Goal: Task Accomplishment & Management: Use online tool/utility

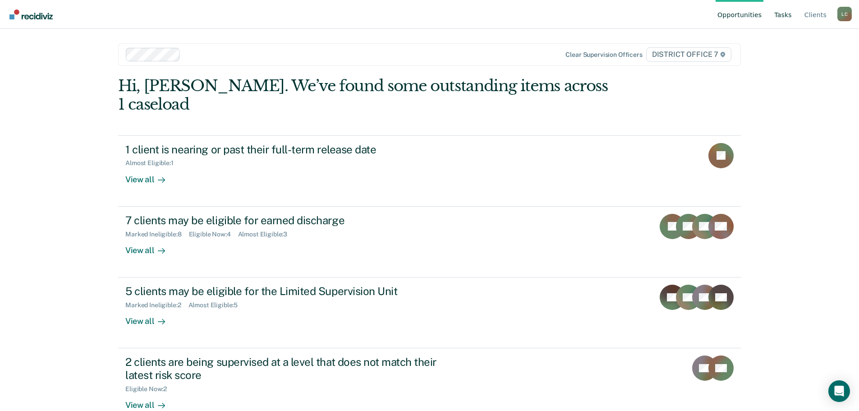
click at [786, 14] on link "Tasks" at bounding box center [783, 14] width 21 height 29
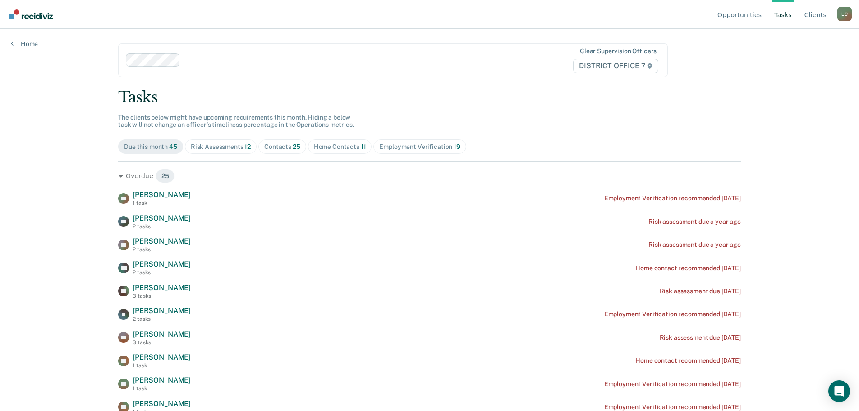
click at [352, 144] on div "Home Contacts 11" at bounding box center [340, 147] width 52 height 8
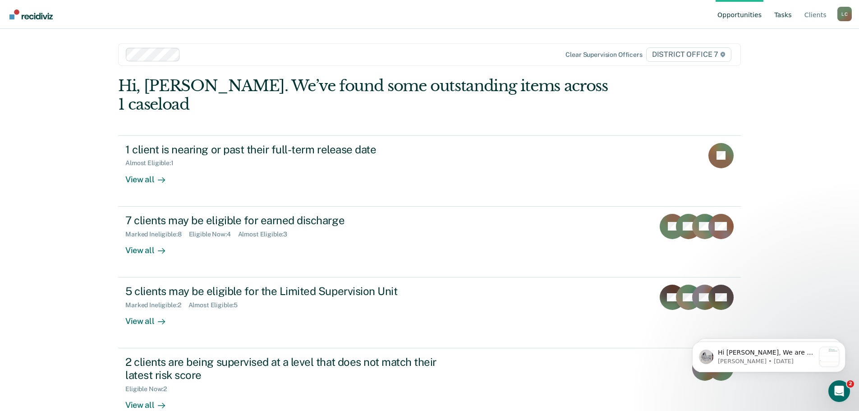
click at [780, 22] on link "Tasks" at bounding box center [783, 14] width 21 height 29
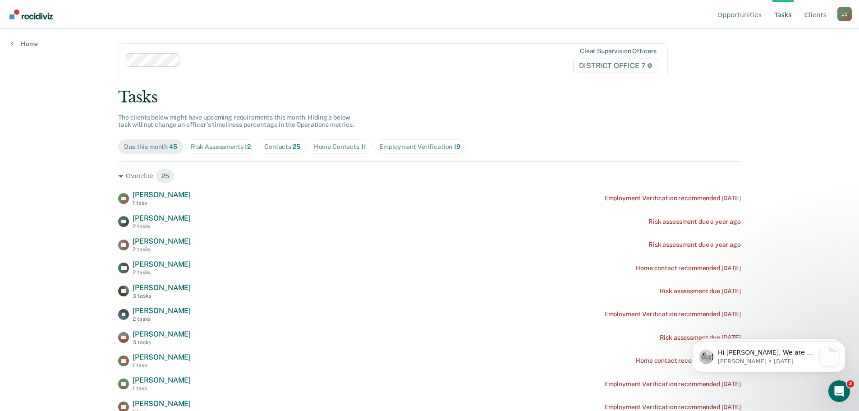
click at [286, 144] on div "Contacts 25" at bounding box center [282, 147] width 36 height 8
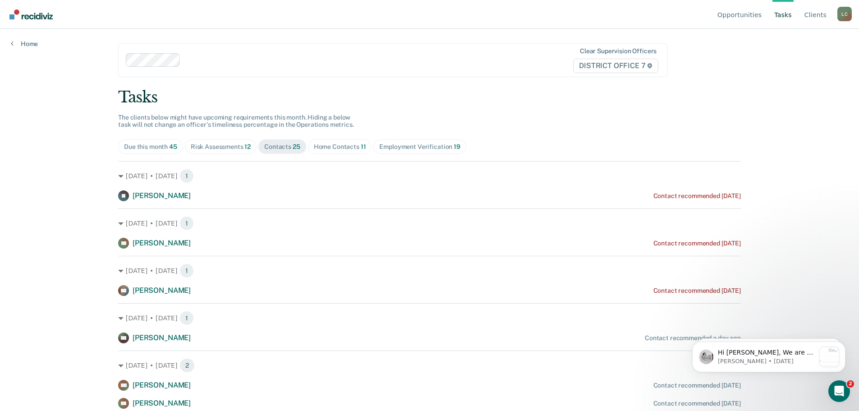
click at [335, 147] on div "Home Contacts 11" at bounding box center [340, 147] width 52 height 8
click at [293, 143] on span "25" at bounding box center [297, 146] width 8 height 7
click at [322, 145] on div "Home Contacts 11" at bounding box center [340, 147] width 52 height 8
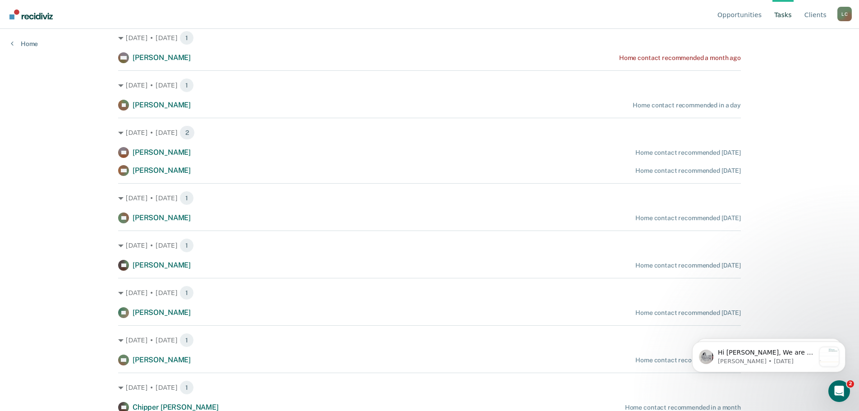
scroll to position [235, 0]
